Goal: Task Accomplishment & Management: Use online tool/utility

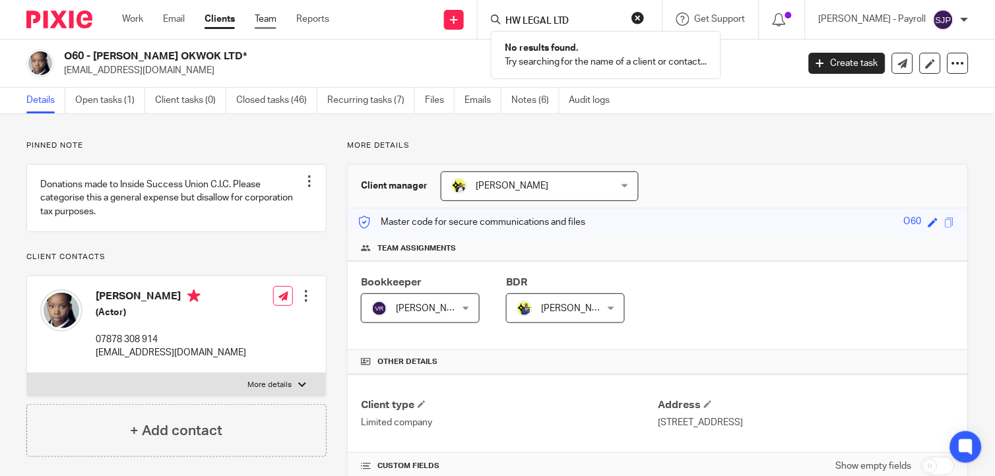
click at [259, 18] on link "Team" at bounding box center [266, 19] width 22 height 13
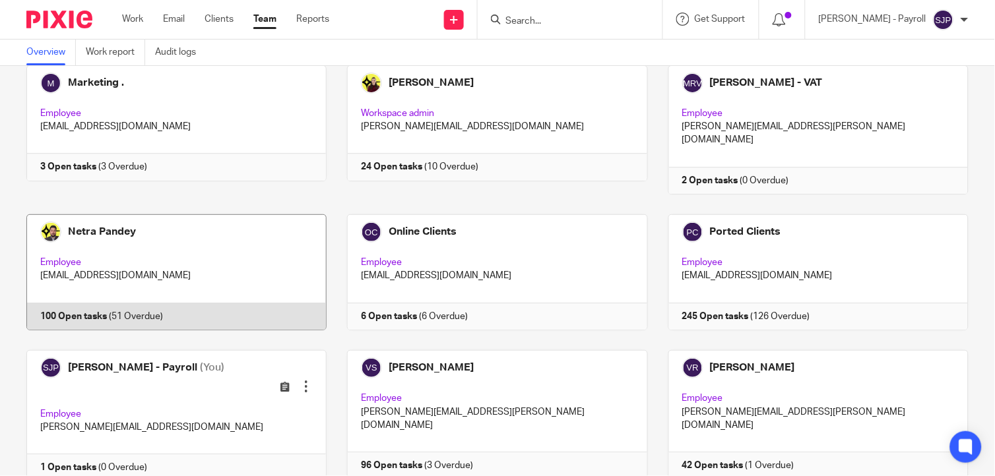
scroll to position [917, 0]
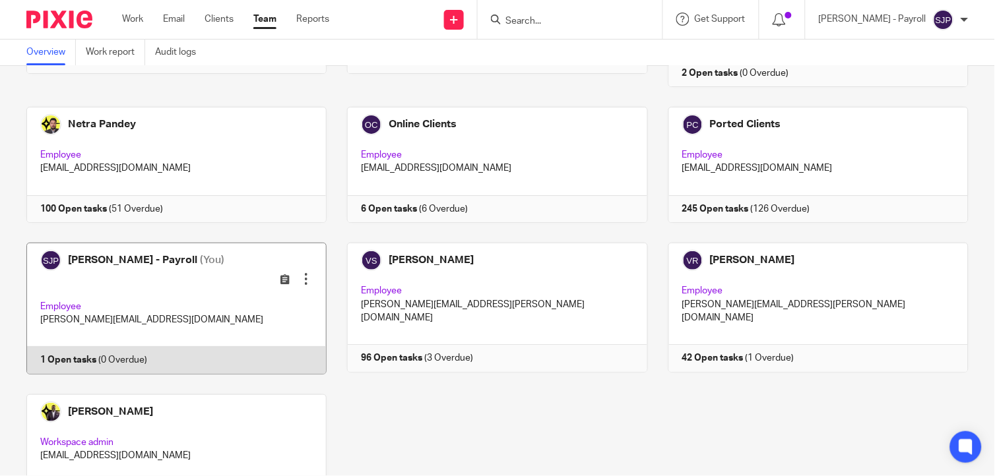
click at [176, 243] on link at bounding box center [166, 309] width 321 height 132
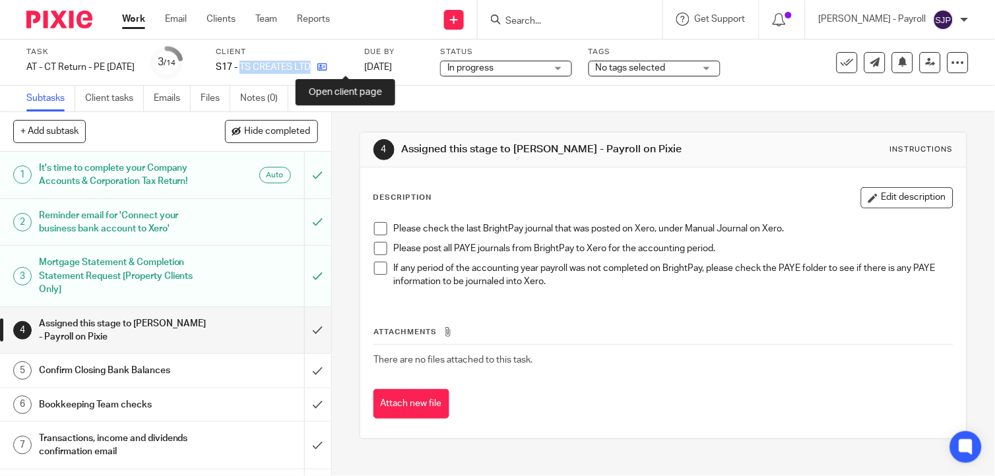
drag, startPoint x: 265, startPoint y: 65, endPoint x: 343, endPoint y: 63, distance: 77.9
click at [343, 63] on div "S17 - TS CREATES LTD" at bounding box center [282, 67] width 132 height 13
copy div "TS CREATES LTD"
click at [377, 233] on span at bounding box center [380, 228] width 13 height 13
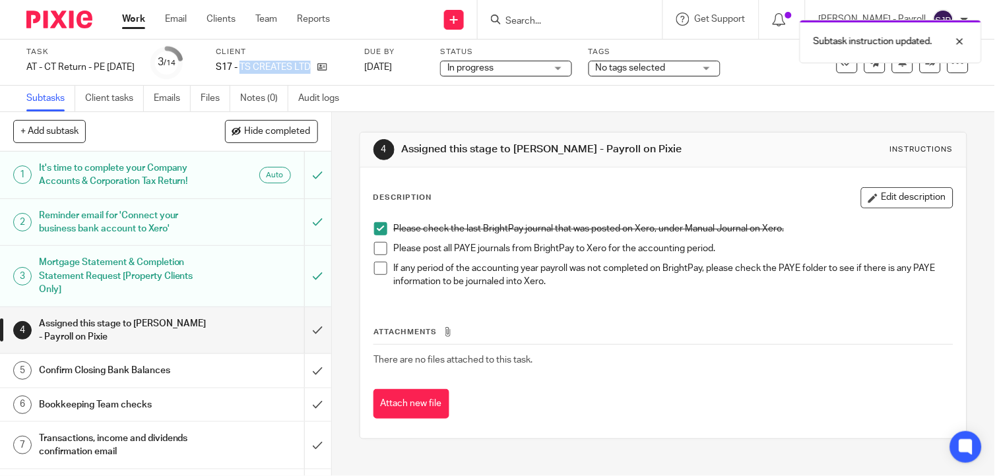
click at [374, 248] on span at bounding box center [380, 248] width 13 height 13
click at [374, 268] on span at bounding box center [380, 268] width 13 height 13
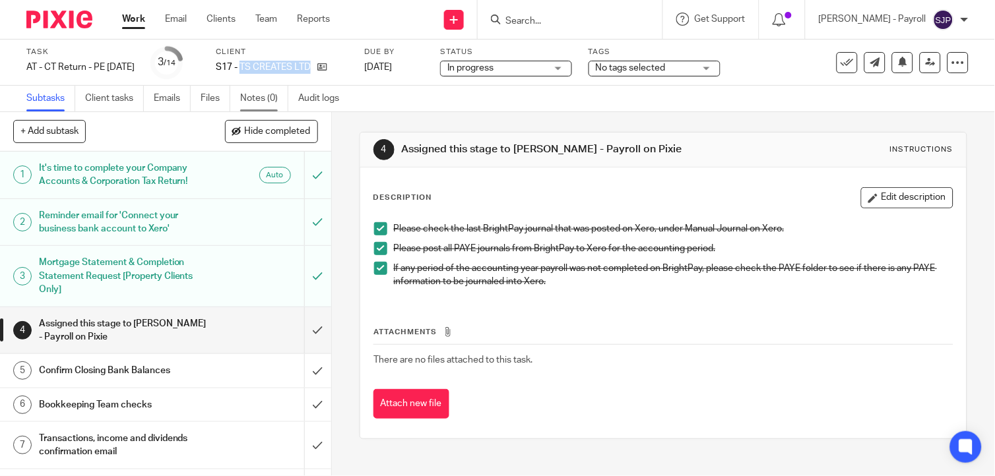
click at [257, 95] on link "Notes (0)" at bounding box center [264, 99] width 48 height 26
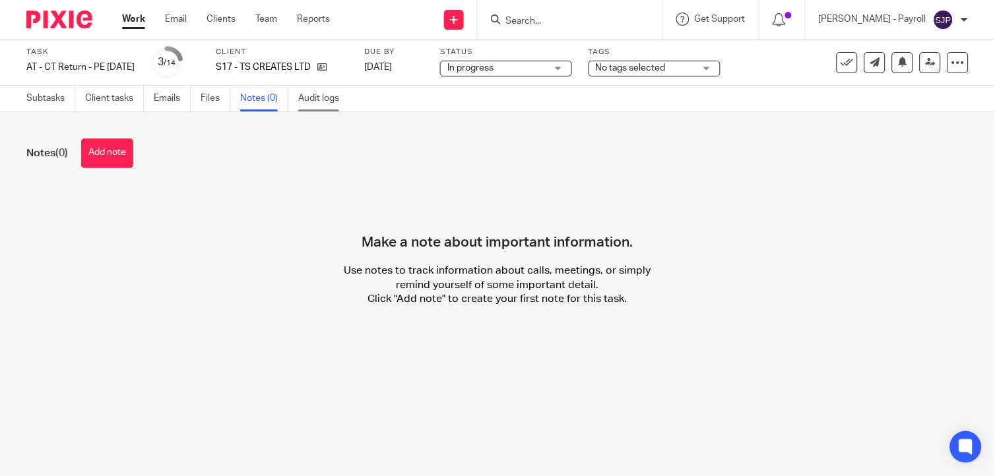
click at [302, 97] on link "Audit logs" at bounding box center [323, 99] width 51 height 26
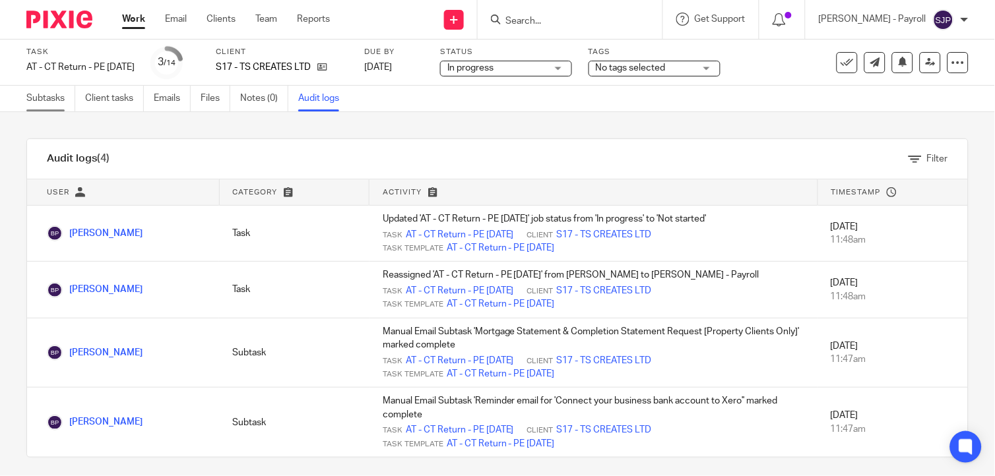
click at [38, 102] on link "Subtasks" at bounding box center [50, 99] width 49 height 26
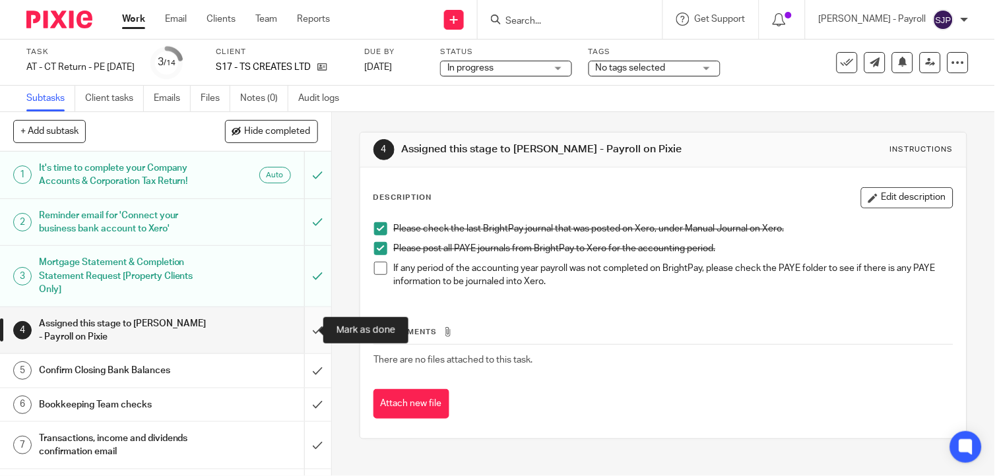
click at [305, 331] on input "submit" at bounding box center [165, 330] width 331 height 47
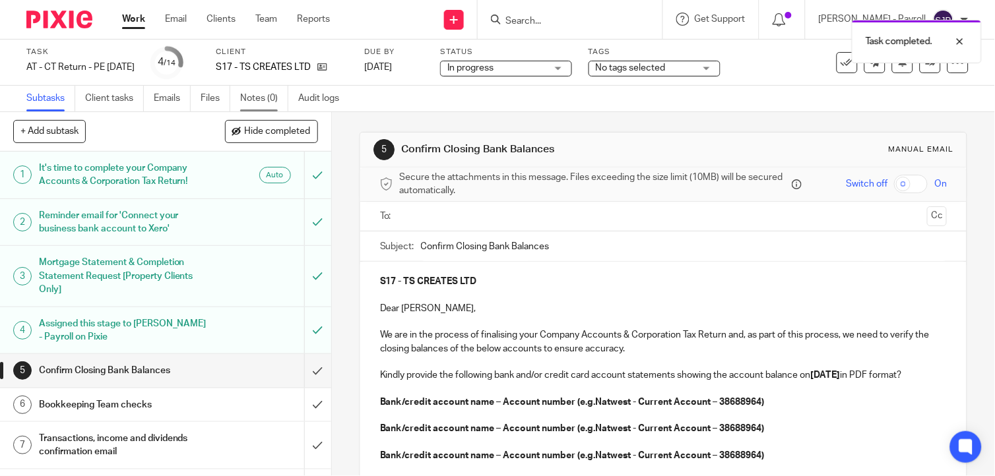
click at [247, 96] on link "Notes (0)" at bounding box center [264, 99] width 48 height 26
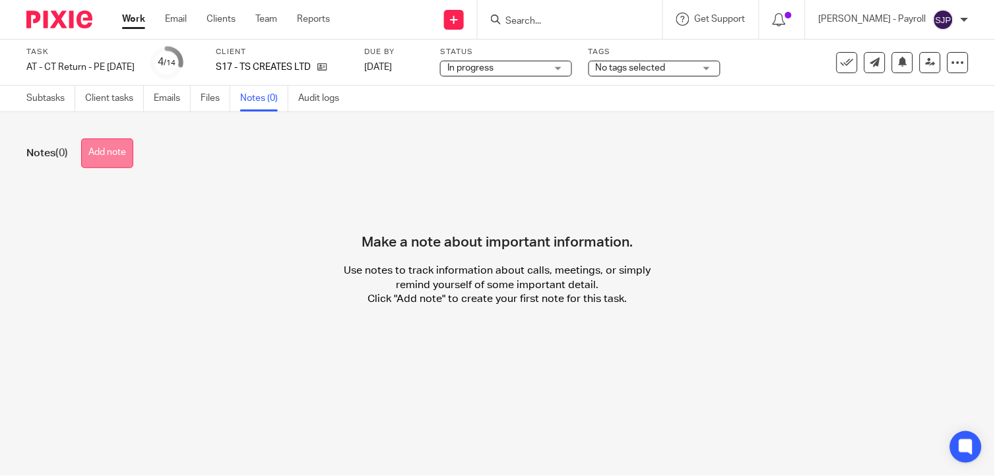
click at [129, 150] on button "Add note" at bounding box center [107, 154] width 52 height 30
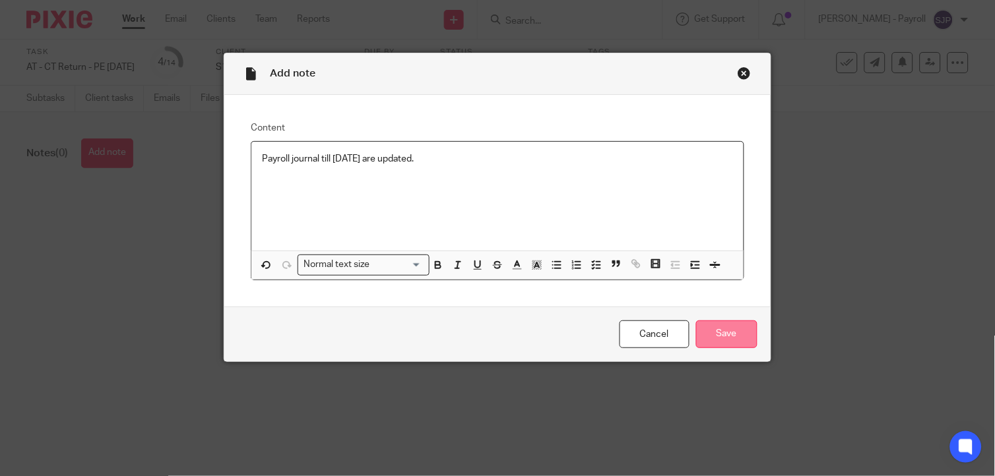
click at [735, 333] on input "Save" at bounding box center [726, 335] width 61 height 28
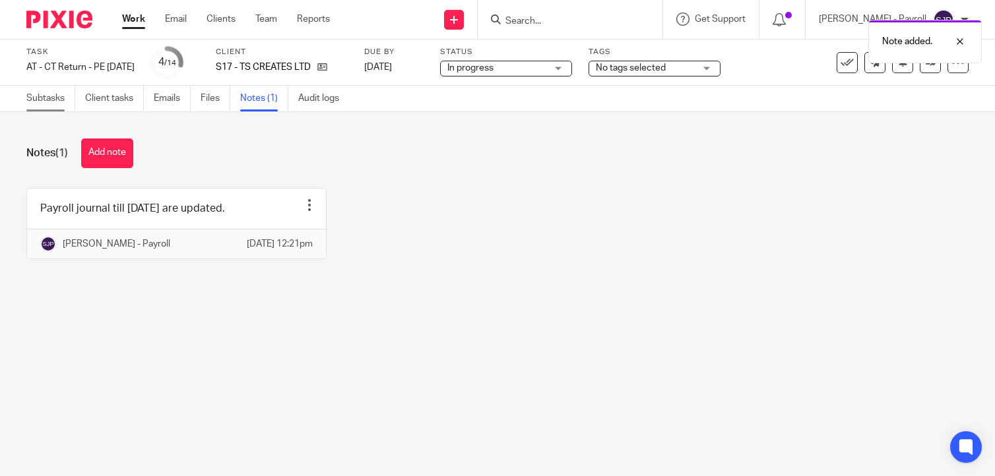
drag, startPoint x: 0, startPoint y: 0, endPoint x: 32, endPoint y: 96, distance: 101.4
click at [32, 96] on link "Subtasks" at bounding box center [50, 99] width 49 height 26
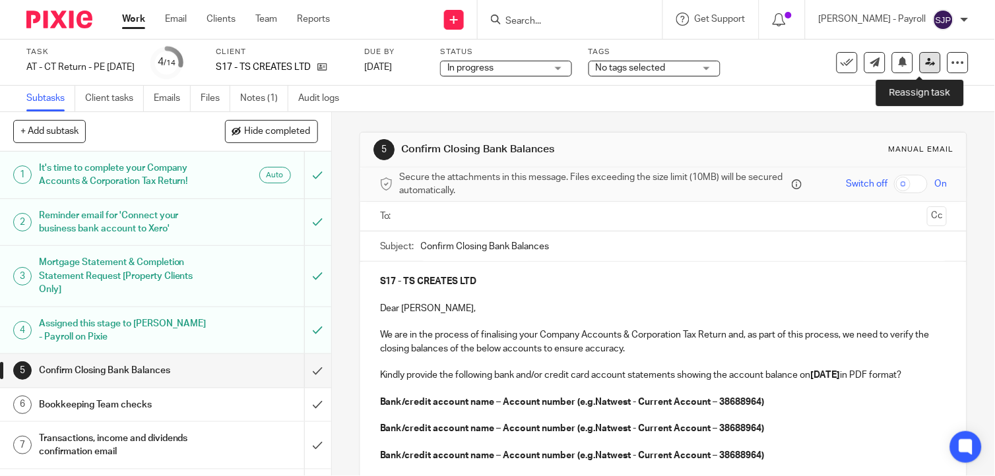
click at [926, 56] on link at bounding box center [929, 62] width 21 height 21
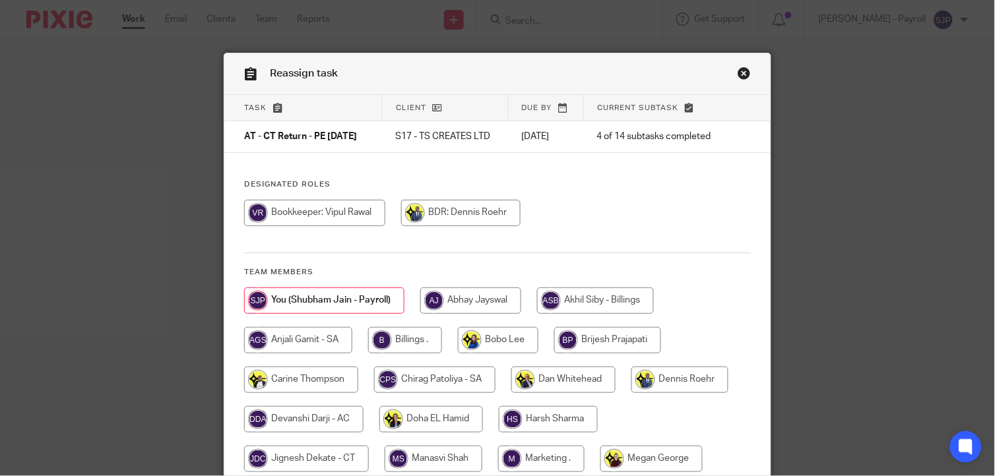
click at [363, 226] on input "radio" at bounding box center [314, 213] width 141 height 26
radio input "true"
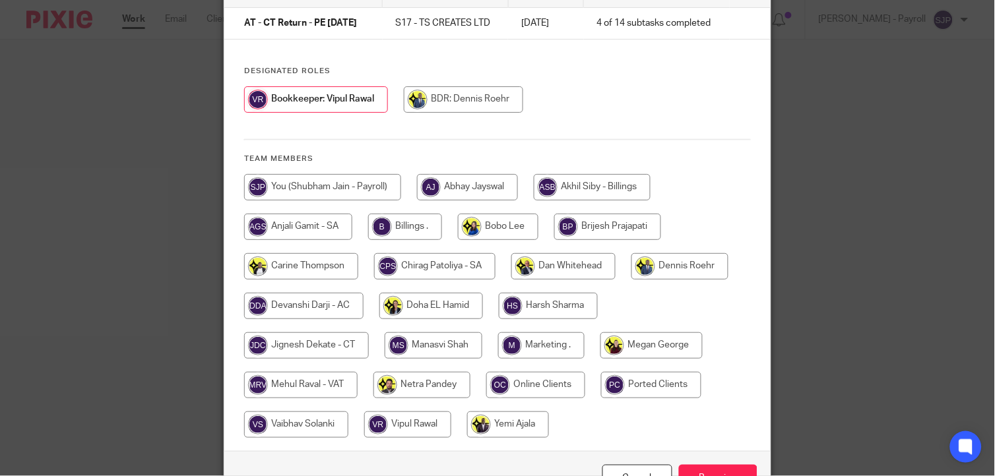
scroll to position [208, 0]
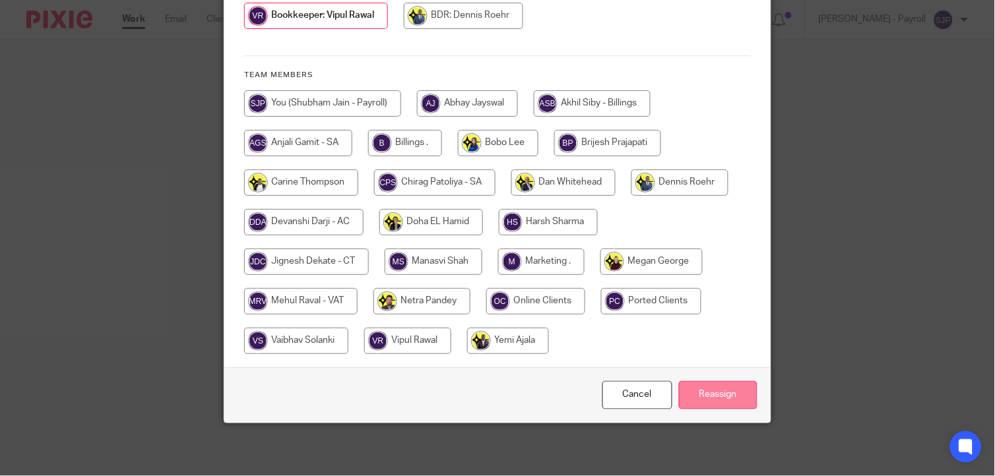
click at [691, 394] on input "Reassign" at bounding box center [718, 395] width 78 height 28
